Goal: Check status

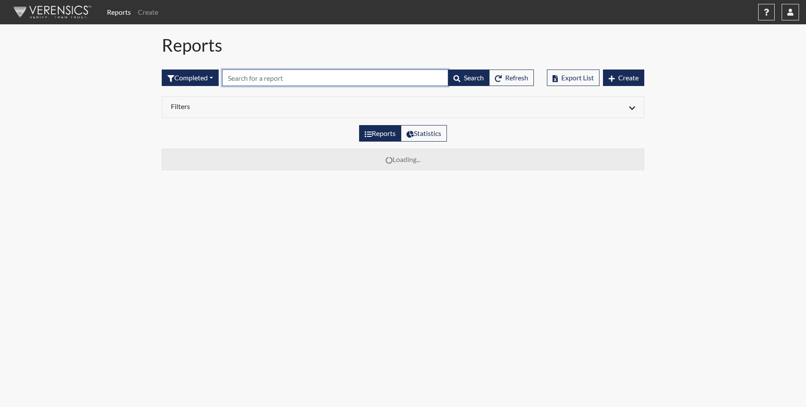
click at [244, 80] on input "text" at bounding box center [335, 78] width 226 height 17
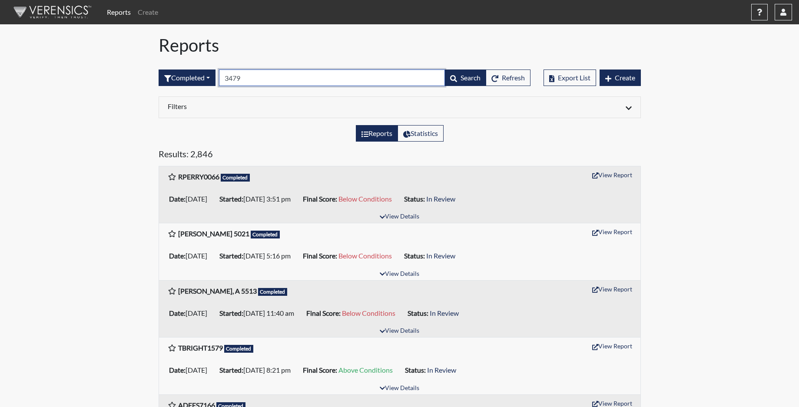
type input "3479"
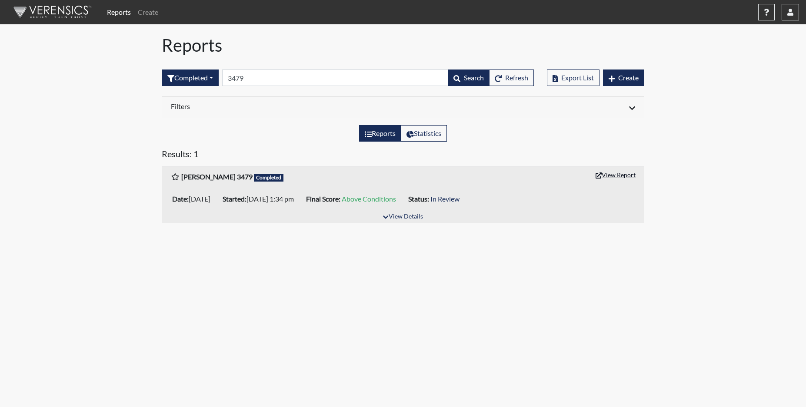
click at [625, 176] on button "View Report" at bounding box center [616, 174] width 48 height 13
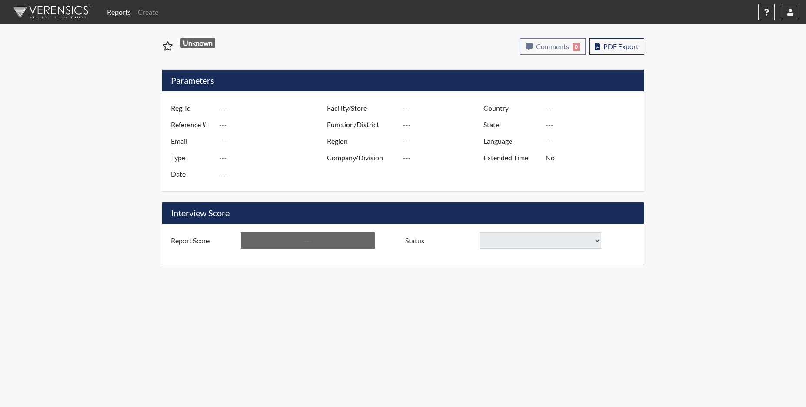
type input "[PERSON_NAME] 3479"
type input "50900"
type input "[EMAIL_ADDRESS][DOMAIN_NAME]"
type input "Corrections Pre-Employment"
type input "[DATE]"
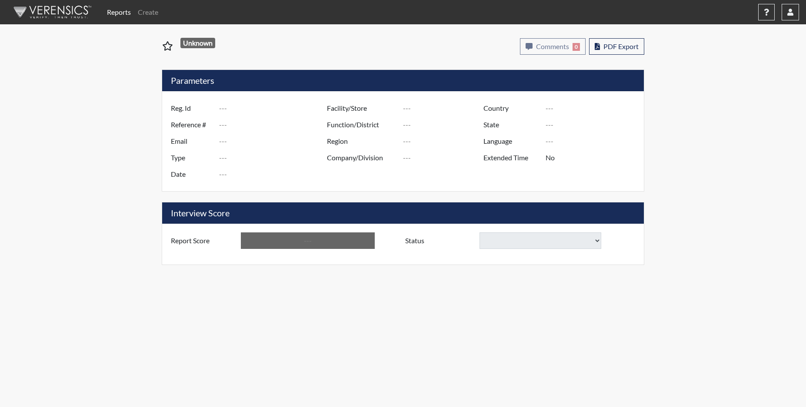
type input "[PERSON_NAME]"
type input "[GEOGRAPHIC_DATA]"
type input "[US_STATE]"
type input "English"
type input "Yes"
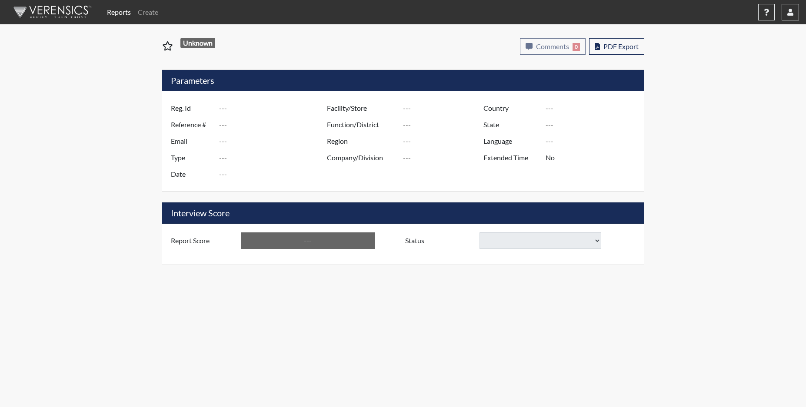
type input "Above Conditions"
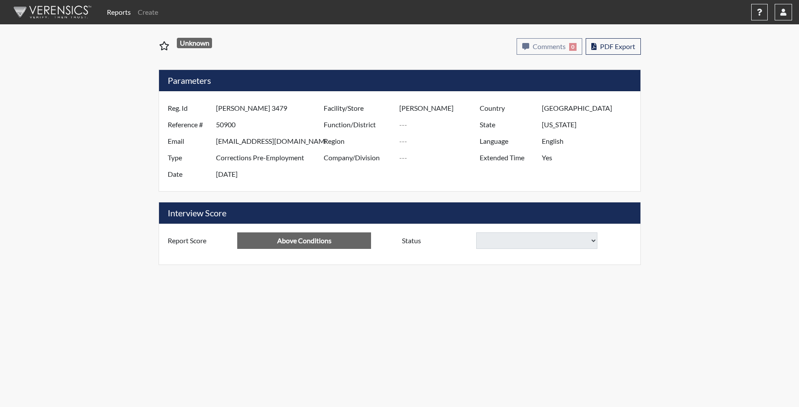
select select
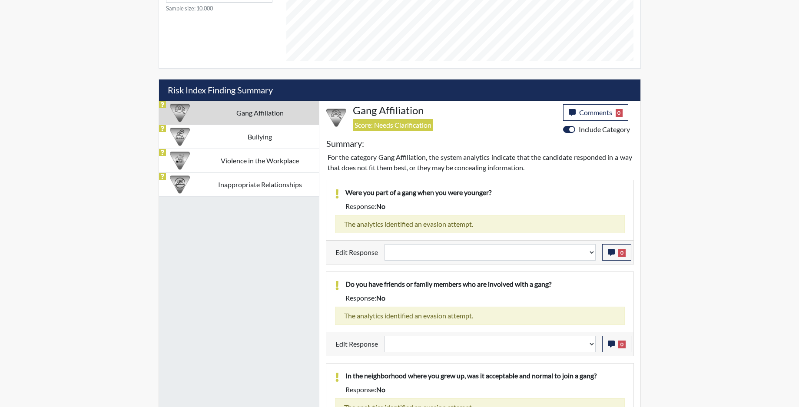
scroll to position [526, 0]
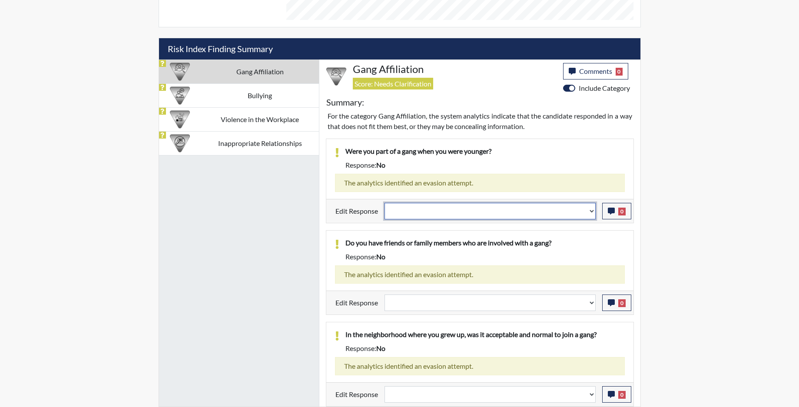
click at [593, 213] on select "Question is not relevant. Results will be updated. Reasonable explanation provi…" at bounding box center [490, 211] width 211 height 17
select select "reasonable-explanation-provided"
click at [385, 203] on select "Question is not relevant. Results will be updated. Reasonable explanation provi…" at bounding box center [490, 211] width 211 height 17
select select
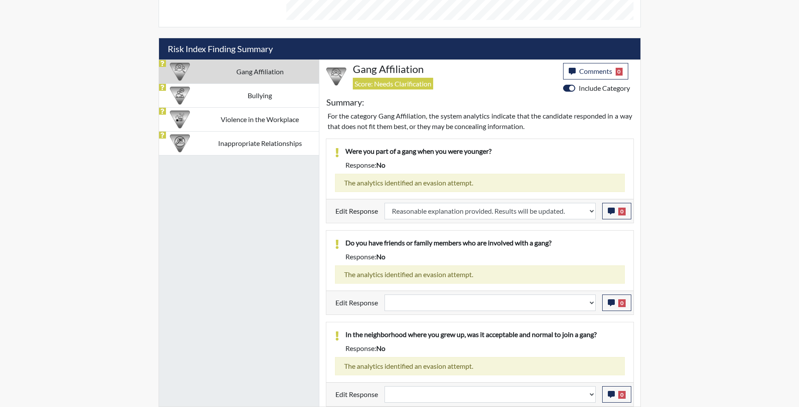
select select
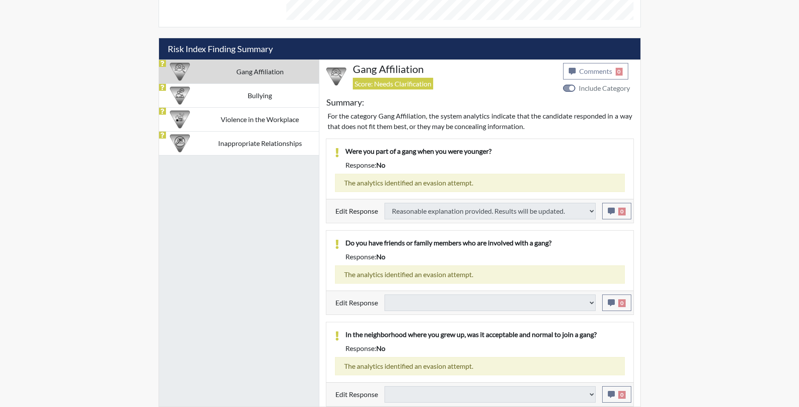
select select
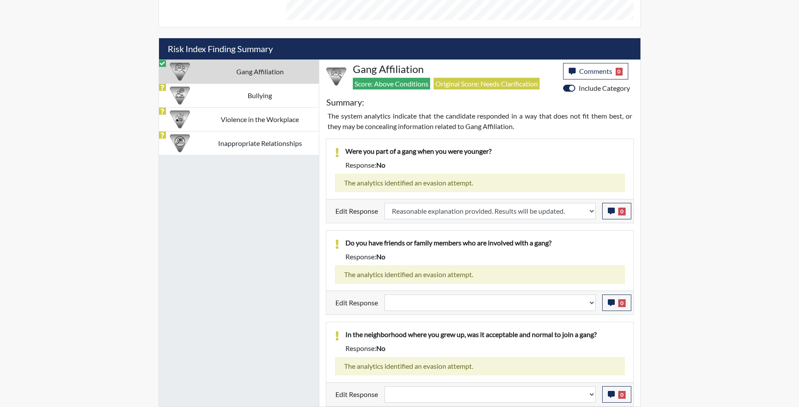
scroll to position [144, 361]
click at [609, 213] on icon "button" at bounding box center [611, 211] width 7 height 7
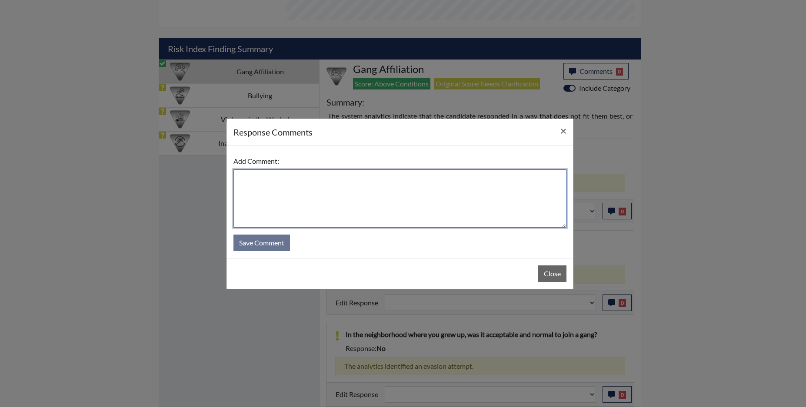
click at [400, 198] on textarea at bounding box center [399, 199] width 333 height 58
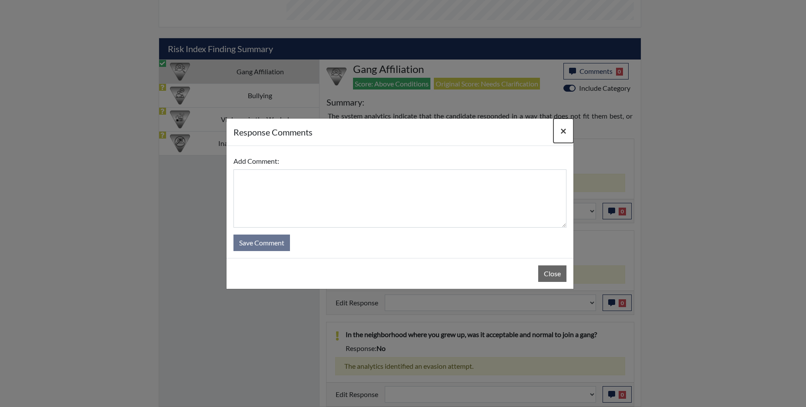
click at [561, 129] on span "×" at bounding box center [563, 130] width 6 height 13
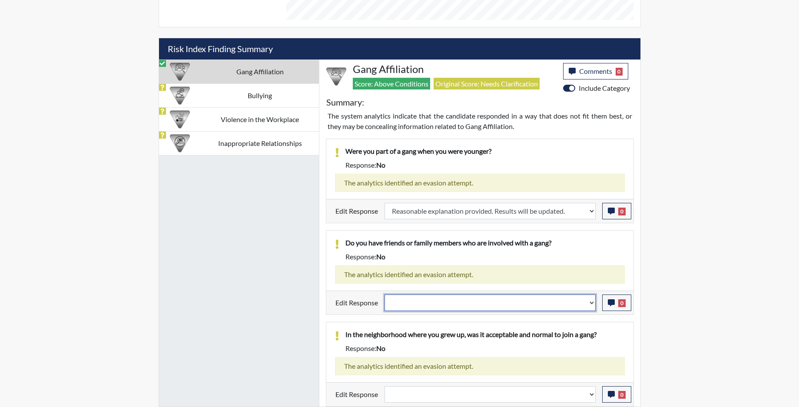
click at [591, 305] on select "Question is not relevant. Results will be updated. Reasonable explanation provi…" at bounding box center [490, 303] width 211 height 17
select select "reasonable-explanation-provided"
click at [385, 295] on select "Question is not relevant. Results will be updated. Reasonable explanation provi…" at bounding box center [490, 303] width 211 height 17
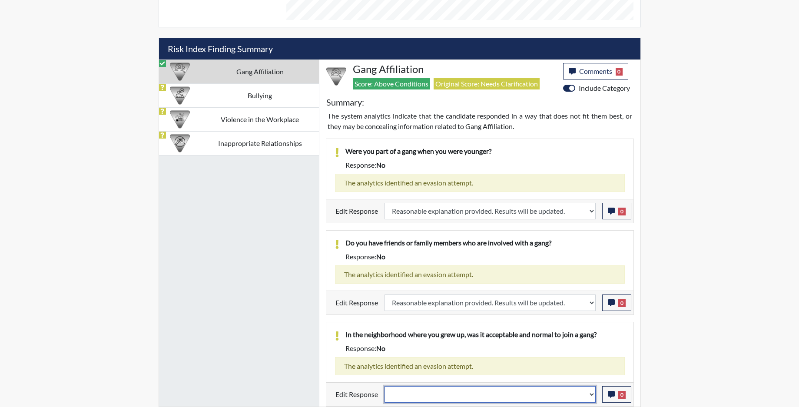
click at [594, 396] on select "Question is not relevant. Results will be updated. Reasonable explanation provi…" at bounding box center [490, 394] width 211 height 17
select select "reasonable-explanation-provided"
click at [385, 386] on select "Question is not relevant. Results will be updated. Reasonable explanation provi…" at bounding box center [490, 394] width 211 height 17
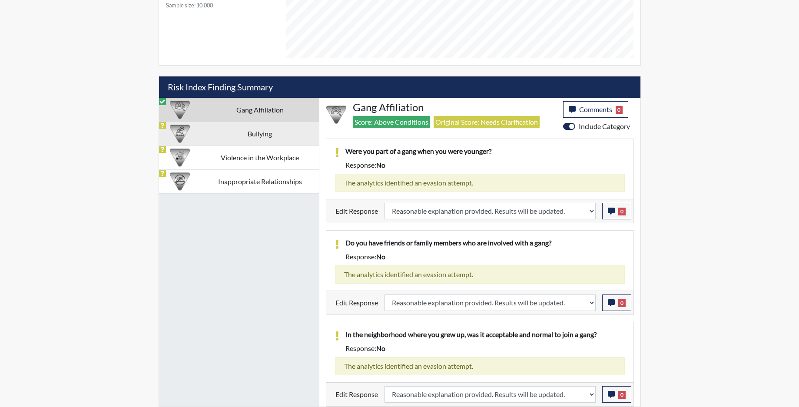
click at [259, 136] on td "Bullying" at bounding box center [260, 134] width 118 height 24
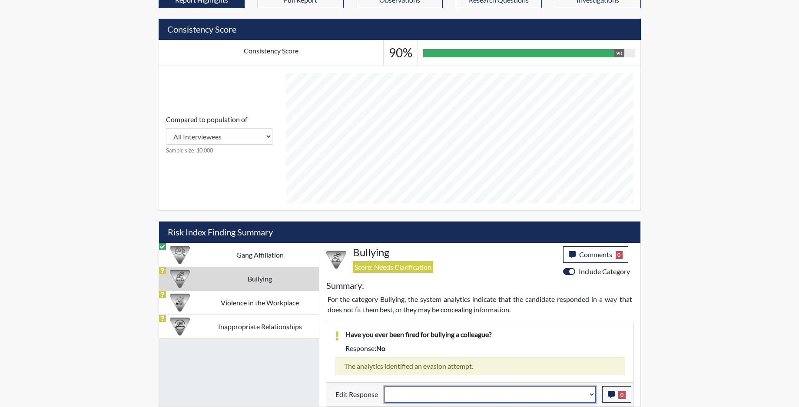
click at [593, 399] on select "Question is not relevant. Results will be updated. Reasonable explanation provi…" at bounding box center [490, 394] width 211 height 17
select select "reasonable-explanation-provided"
click at [385, 386] on select "Question is not relevant. Results will be updated. Reasonable explanation provi…" at bounding box center [490, 394] width 211 height 17
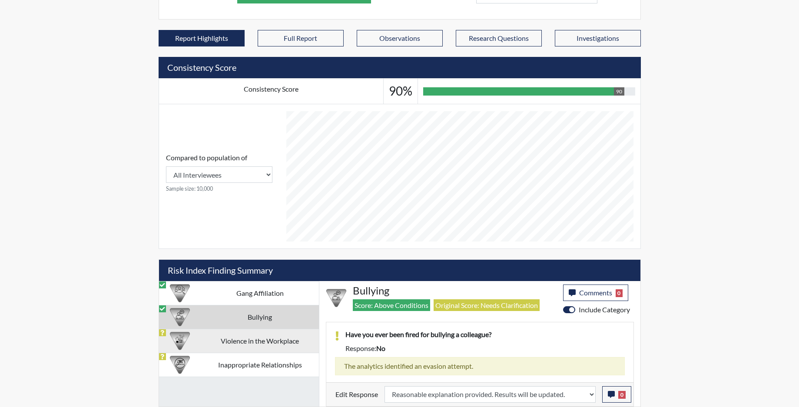
scroll to position [144, 361]
click at [244, 341] on td "Violence in the Workplace" at bounding box center [260, 341] width 118 height 24
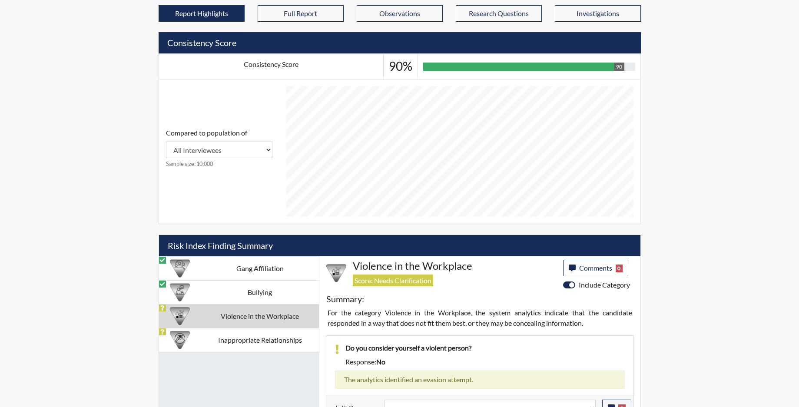
scroll to position [342, 0]
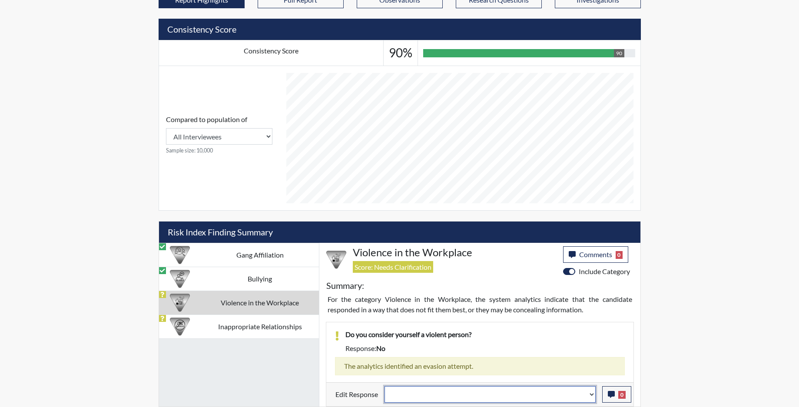
click at [595, 401] on select "Question is not relevant. Results will be updated. Reasonable explanation provi…" at bounding box center [490, 394] width 211 height 17
select select "reasonable-explanation-provided"
click at [385, 386] on select "Question is not relevant. Results will be updated. Reasonable explanation provi…" at bounding box center [490, 394] width 211 height 17
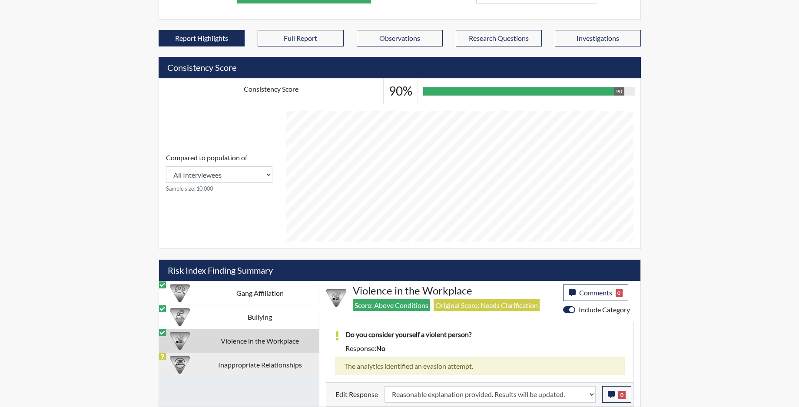
scroll to position [144, 361]
click at [253, 370] on td "Inappropriate Relationships" at bounding box center [260, 365] width 118 height 24
select select
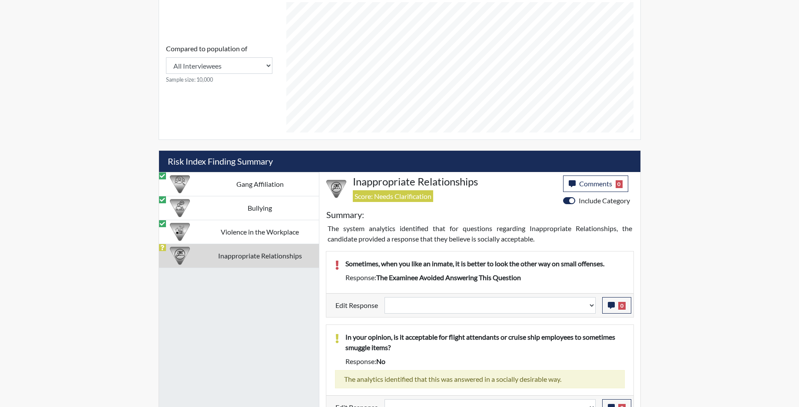
scroll to position [426, 0]
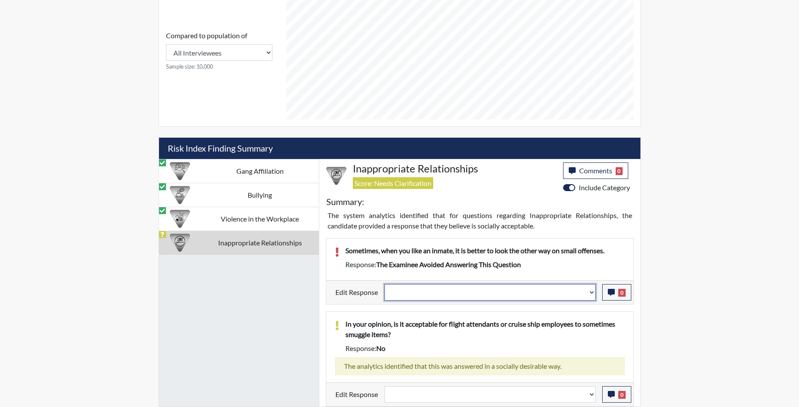
click at [593, 297] on select "Question is not relevant. Results will be updated. Reasonable explanation provi…" at bounding box center [490, 292] width 211 height 17
select select "reasonable-explanation-provided"
click at [385, 284] on select "Question is not relevant. Results will be updated. Reasonable explanation provi…" at bounding box center [490, 292] width 211 height 17
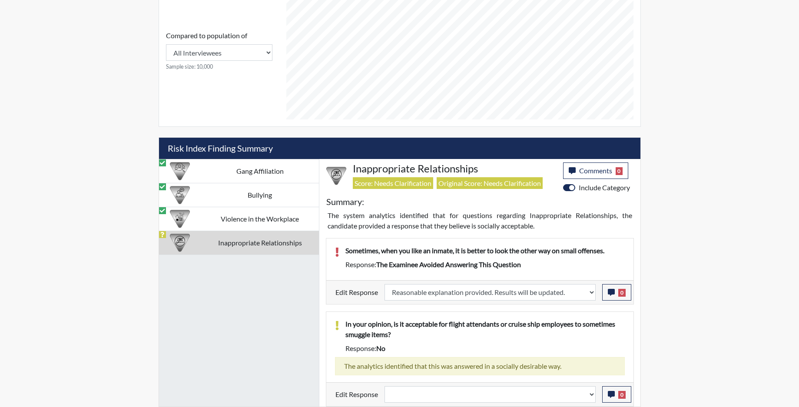
scroll to position [144, 361]
click at [591, 400] on select "Question is not relevant. Results will be updated. Reasonable explanation provi…" at bounding box center [490, 394] width 211 height 17
select select "reasonable-explanation-provided"
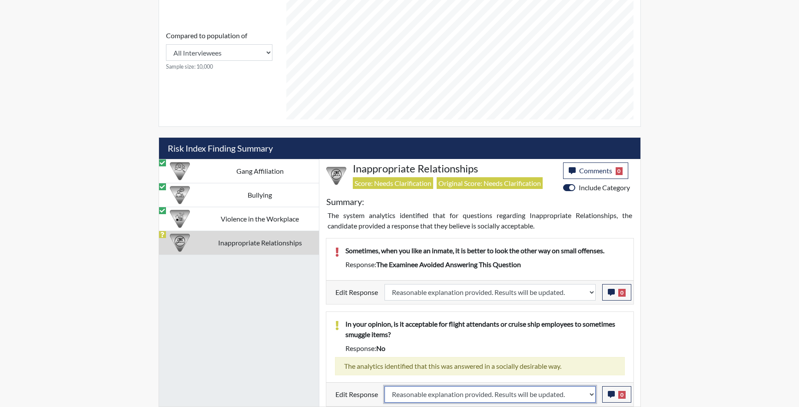
click at [385, 386] on select "Question is not relevant. Results will be updated. Reasonable explanation provi…" at bounding box center [490, 394] width 211 height 17
